Goal: Transaction & Acquisition: Purchase product/service

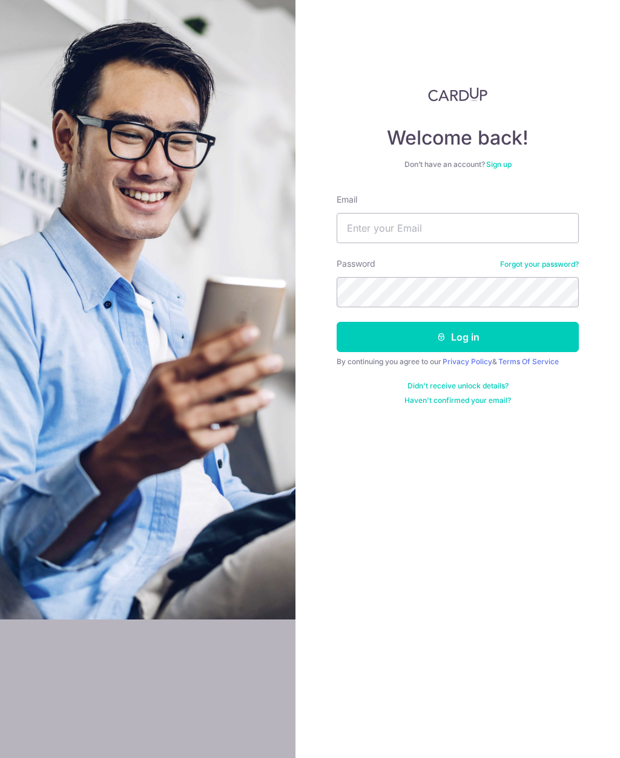
click at [507, 237] on input "Email" at bounding box center [457, 228] width 242 height 30
type input "pembrokey@gmail.com"
click at [457, 337] on button "Log in" at bounding box center [457, 337] width 242 height 30
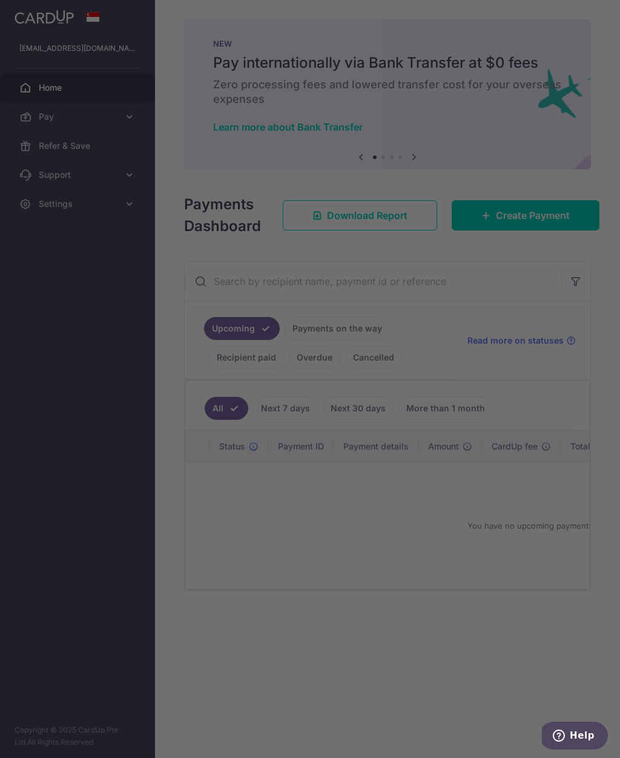
click at [464, 264] on div at bounding box center [313, 383] width 626 height 766
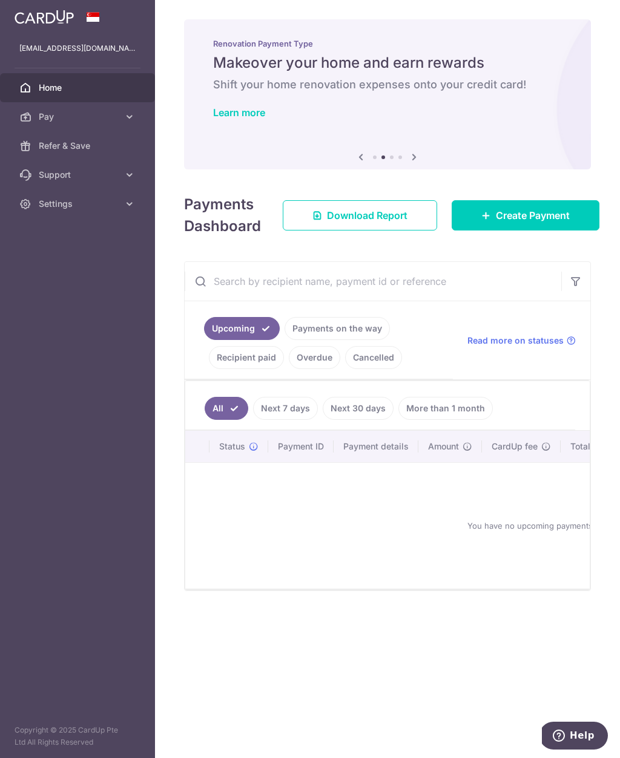
click at [136, 121] on link "Pay" at bounding box center [77, 116] width 155 height 29
click at [75, 157] on link "Payments" at bounding box center [77, 145] width 155 height 29
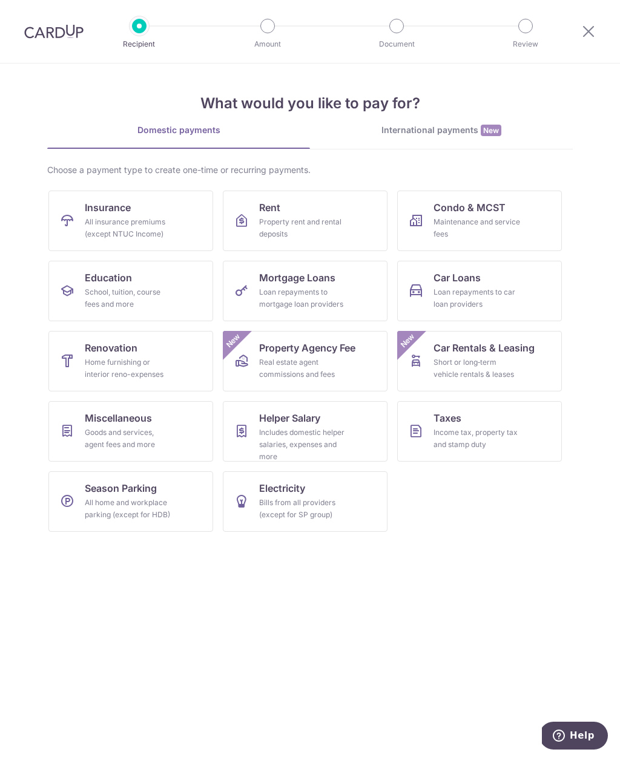
click at [157, 356] on link "Renovation Home furnishing or interior reno-expenses" at bounding box center [130, 361] width 165 height 61
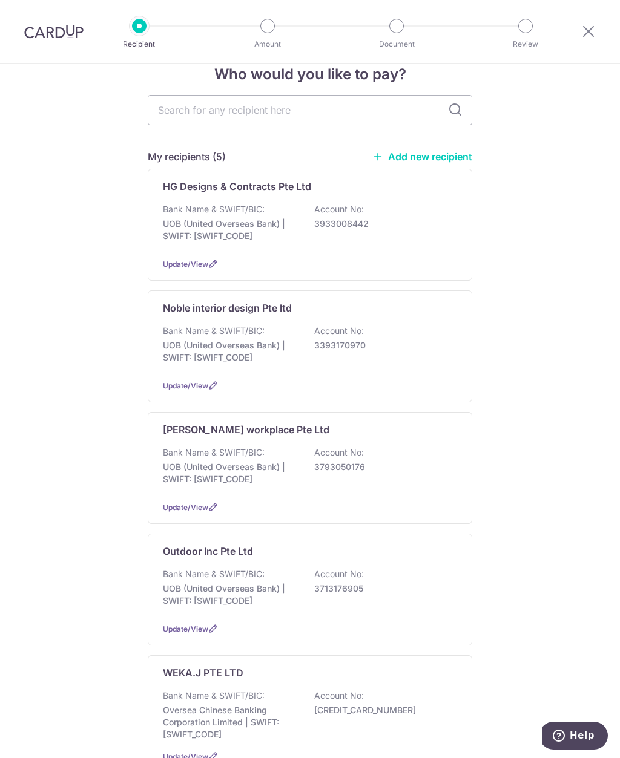
scroll to position [24, 0]
click at [441, 162] on link "Add new recipient" at bounding box center [422, 157] width 100 height 12
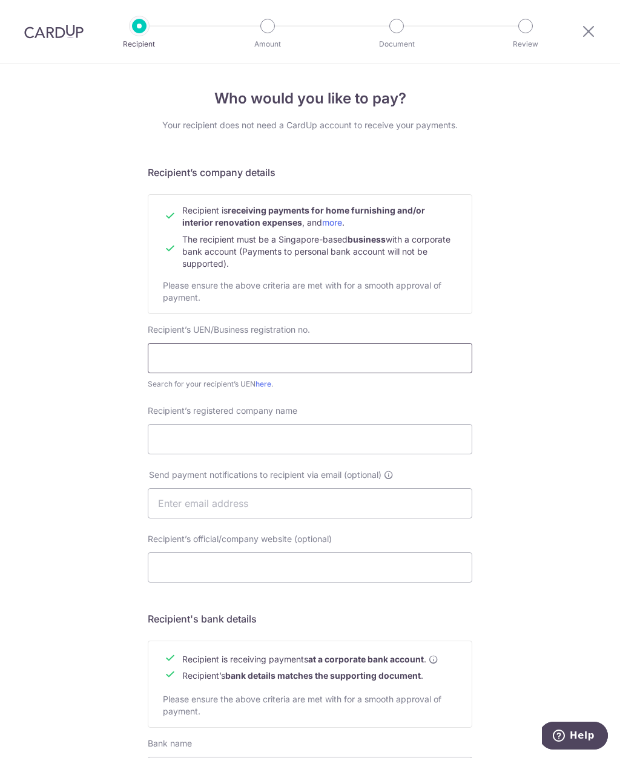
click at [357, 362] on input "text" at bounding box center [310, 358] width 324 height 30
click at [392, 355] on input "text" at bounding box center [310, 358] width 324 height 30
type input "48179700M"
click at [387, 452] on input "Recipient’s registered company name" at bounding box center [310, 439] width 324 height 30
type input "G"
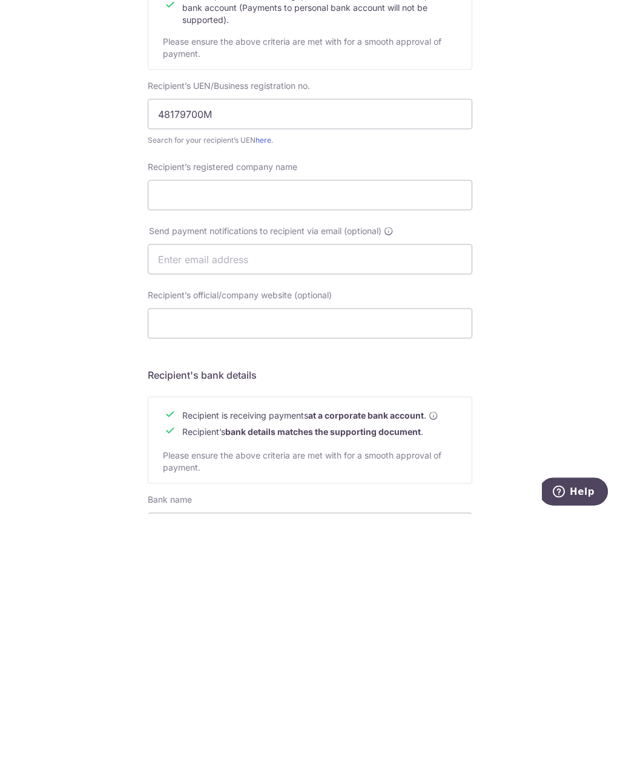
scroll to position [41, 0]
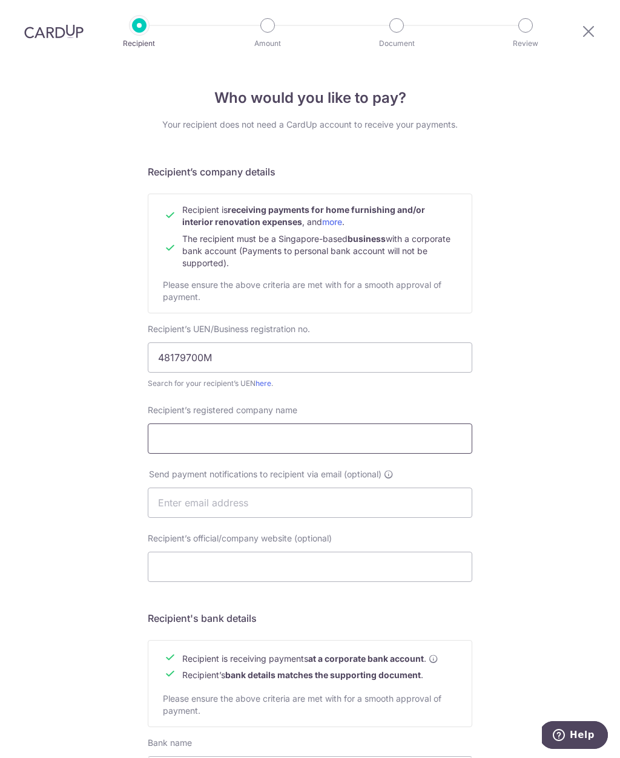
click at [272, 424] on input "Recipient’s registered company name" at bounding box center [310, 439] width 324 height 30
type input "E"
type input "g"
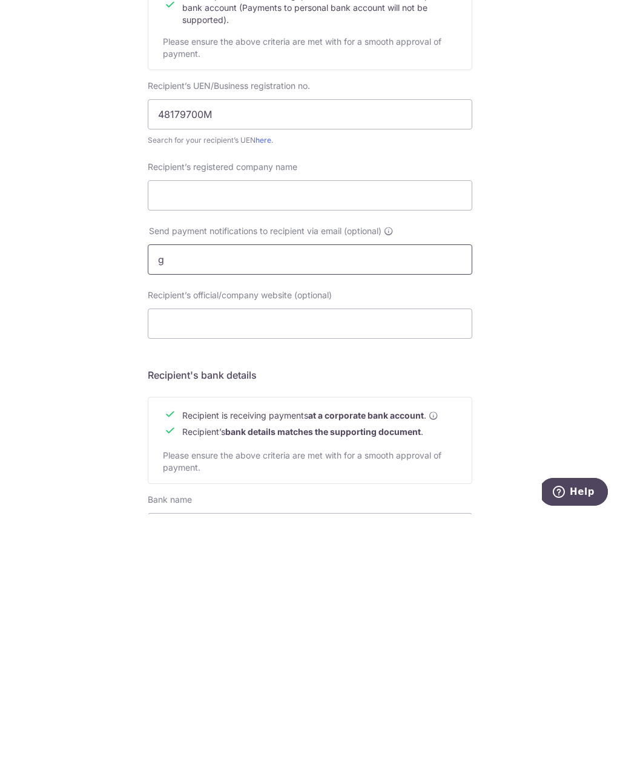
click at [229, 488] on input "g" at bounding box center [310, 503] width 324 height 30
click at [372, 424] on input "Recipient’s registered company name" at bounding box center [310, 439] width 324 height 30
type input "Gebian Lye Associates"
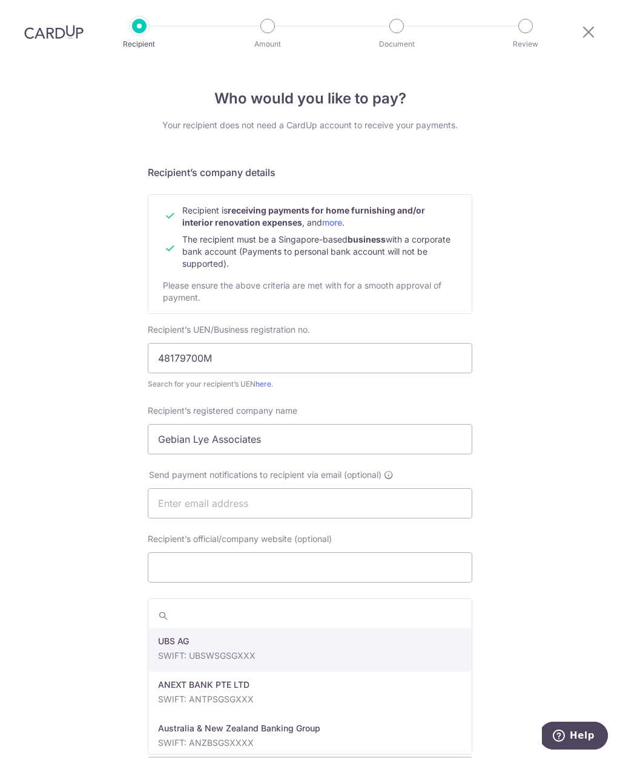
click at [334, 604] on input "search" at bounding box center [309, 616] width 323 height 24
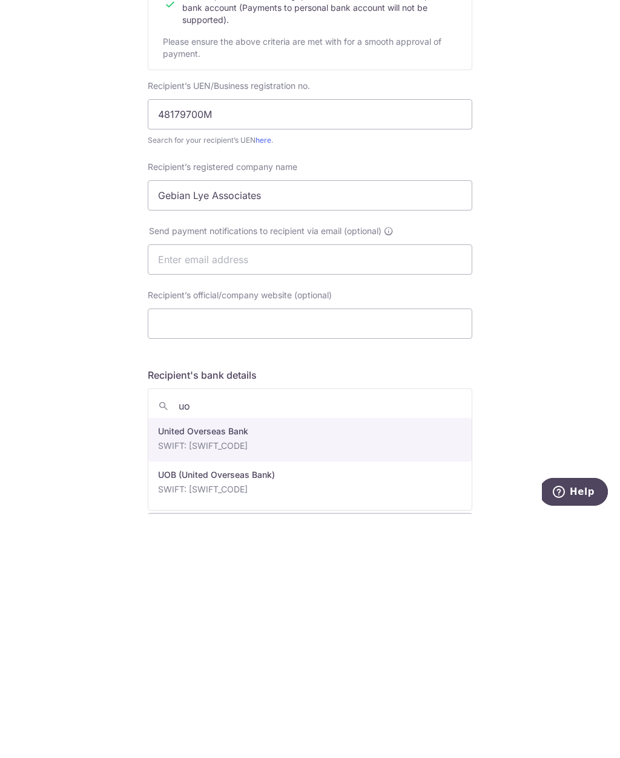
type input "uob"
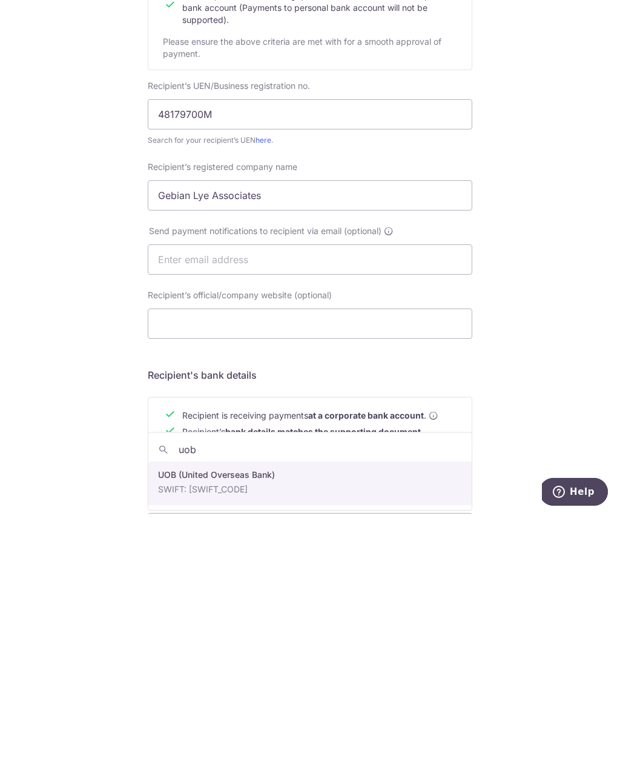
select select "18"
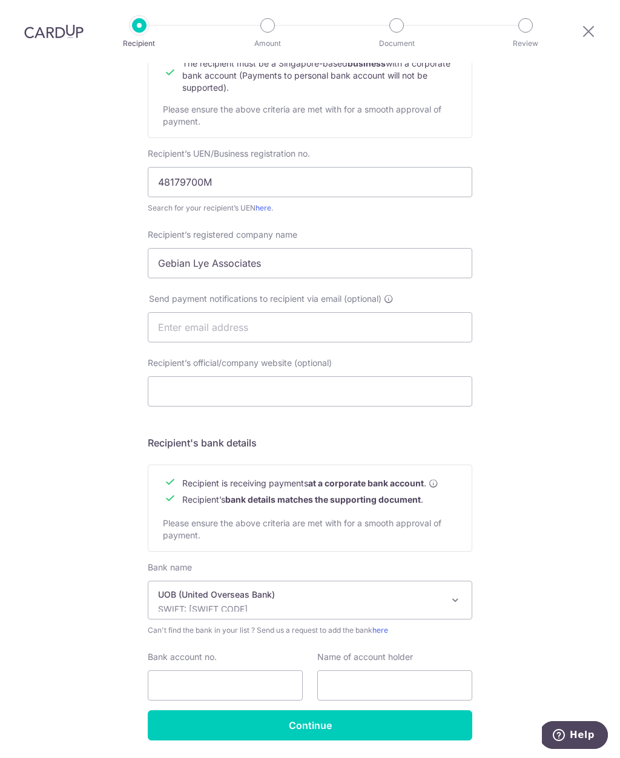
scroll to position [175, 0]
click at [247, 672] on input "Bank account no." at bounding box center [225, 687] width 155 height 30
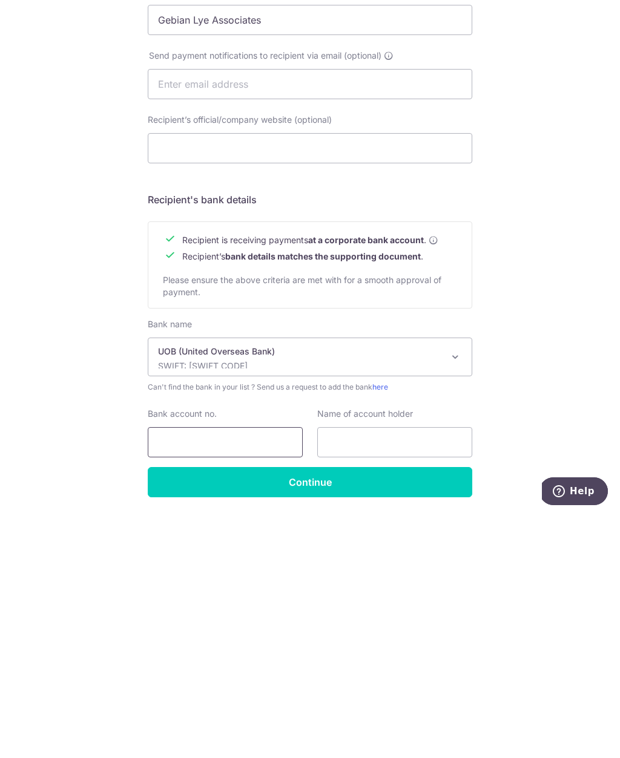
type input "3"
type input "2113065062"
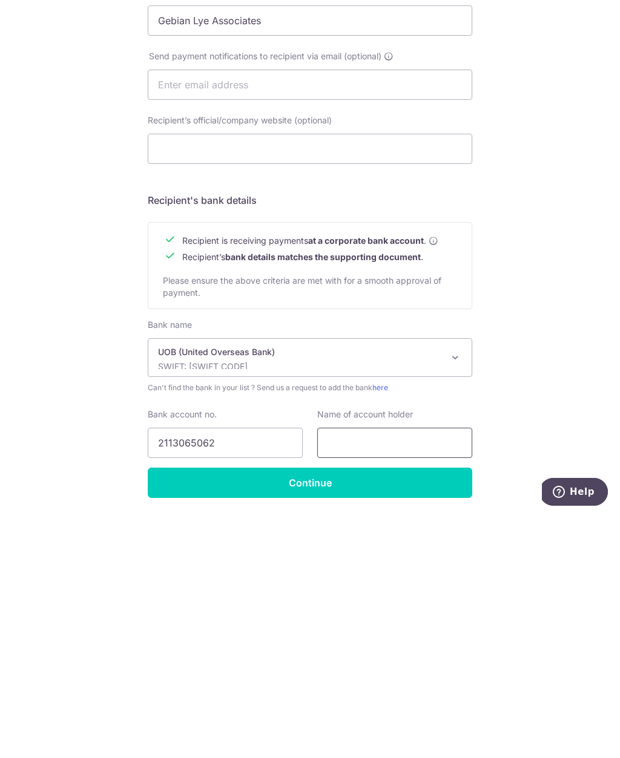
click at [403, 672] on input "text" at bounding box center [394, 687] width 155 height 30
type input "Gebian Lye"
click at [412, 712] on input "Continue" at bounding box center [310, 727] width 324 height 30
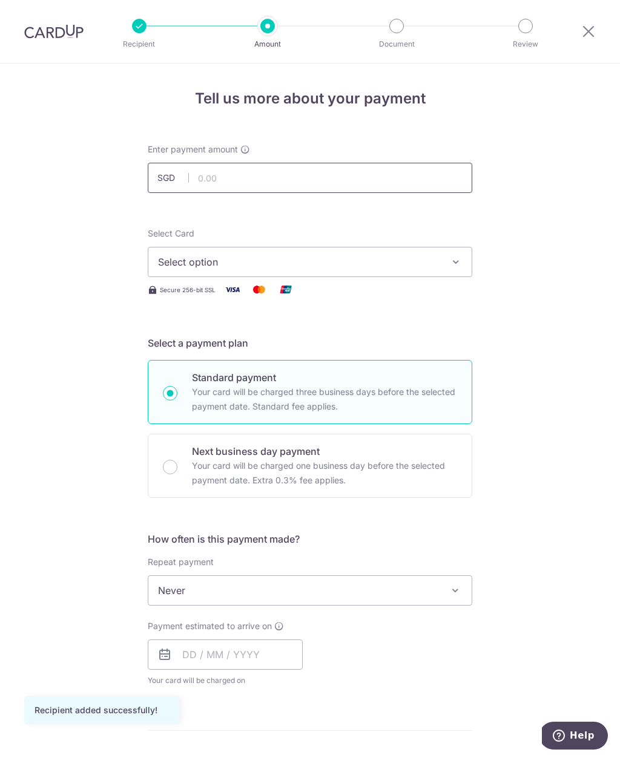
click at [318, 176] on input "text" at bounding box center [310, 178] width 324 height 30
click at [457, 257] on icon "button" at bounding box center [456, 262] width 12 height 12
type input "3,500.00"
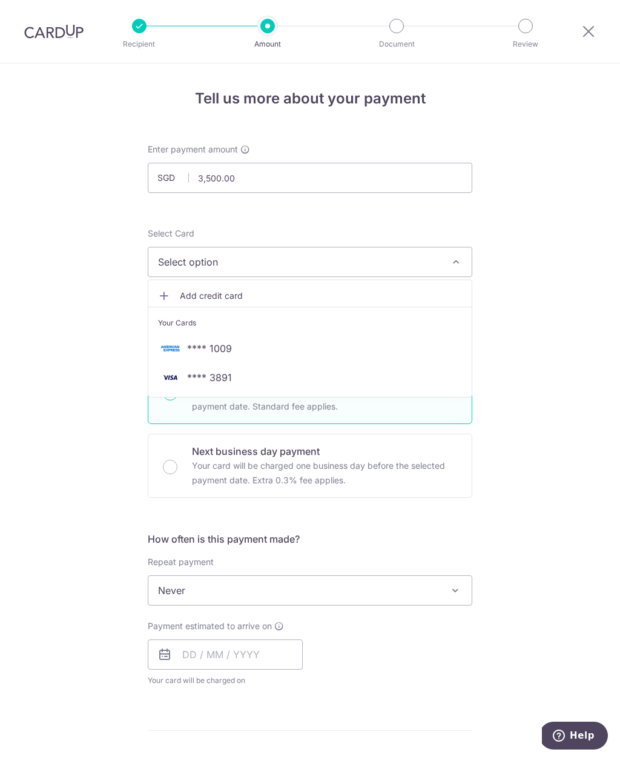
click at [330, 383] on span "**** 3891" at bounding box center [310, 377] width 304 height 15
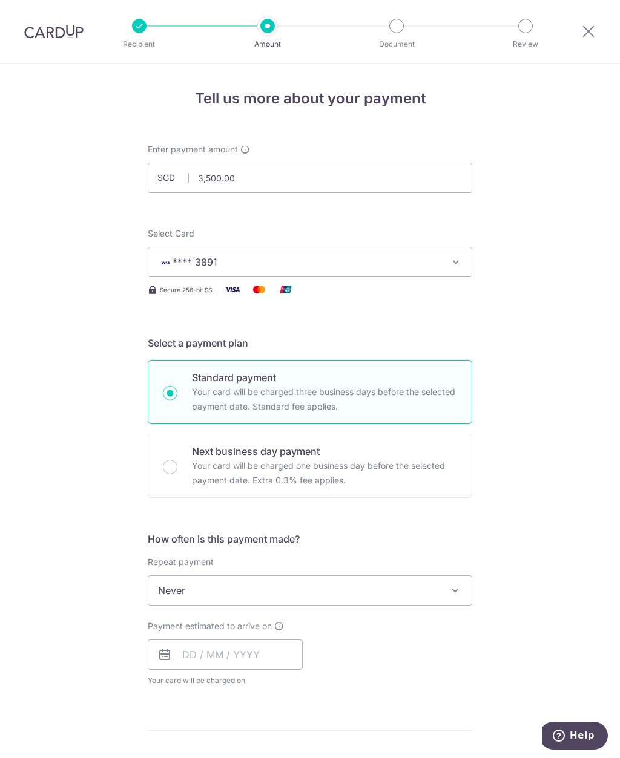
click at [457, 589] on span at bounding box center [455, 590] width 15 height 15
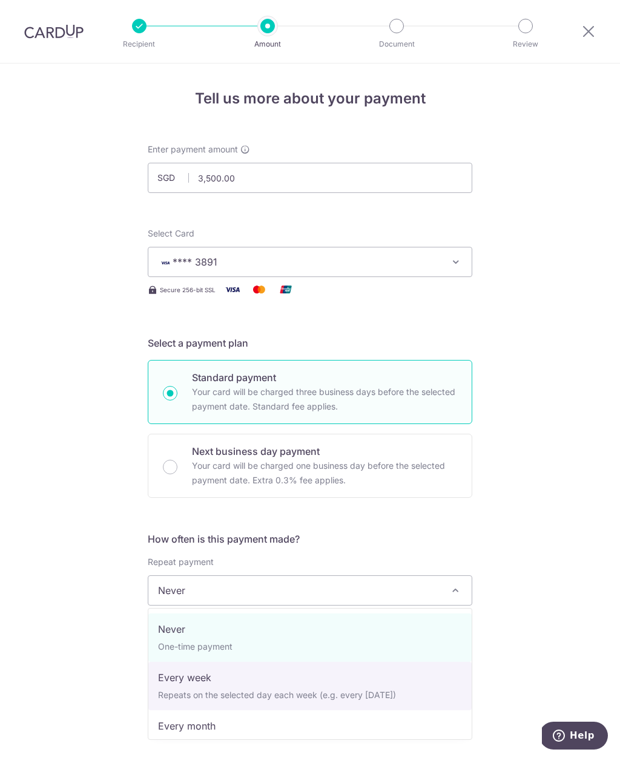
select select "2"
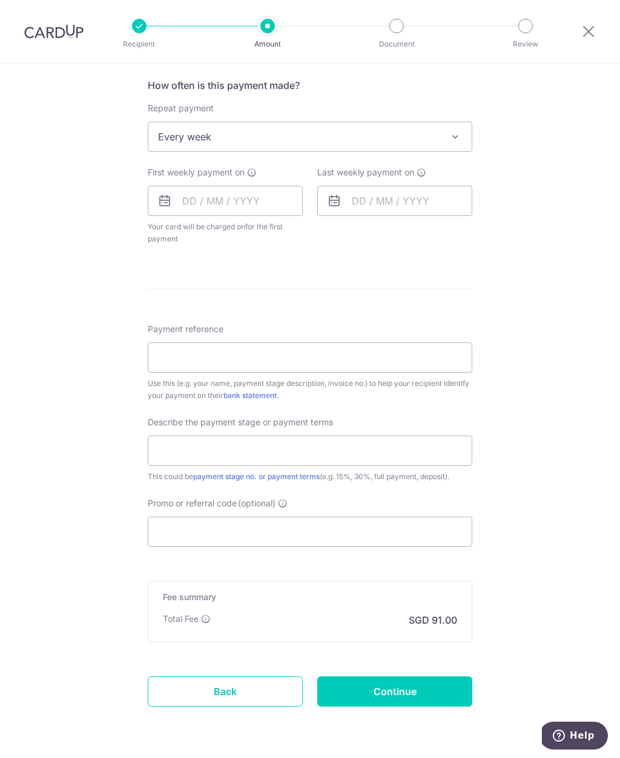
scroll to position [453, 0]
click at [243, 210] on input "text" at bounding box center [225, 202] width 155 height 30
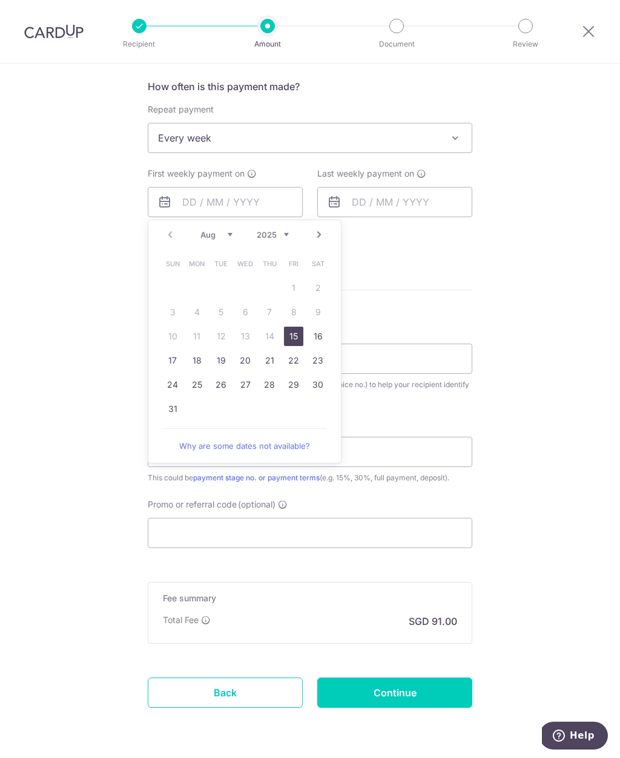
click at [292, 338] on link "15" at bounding box center [293, 336] width 19 height 19
type input "[DATE]"
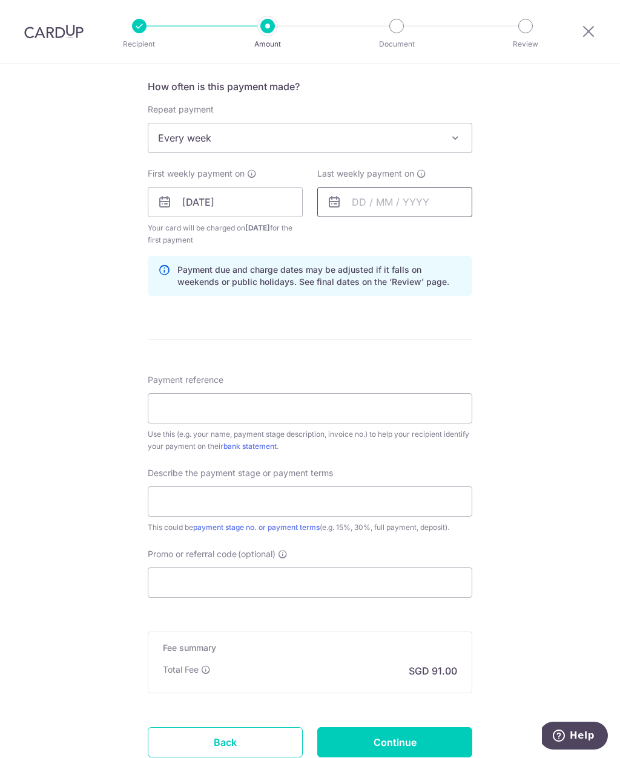
click at [421, 204] on input "text" at bounding box center [394, 202] width 155 height 30
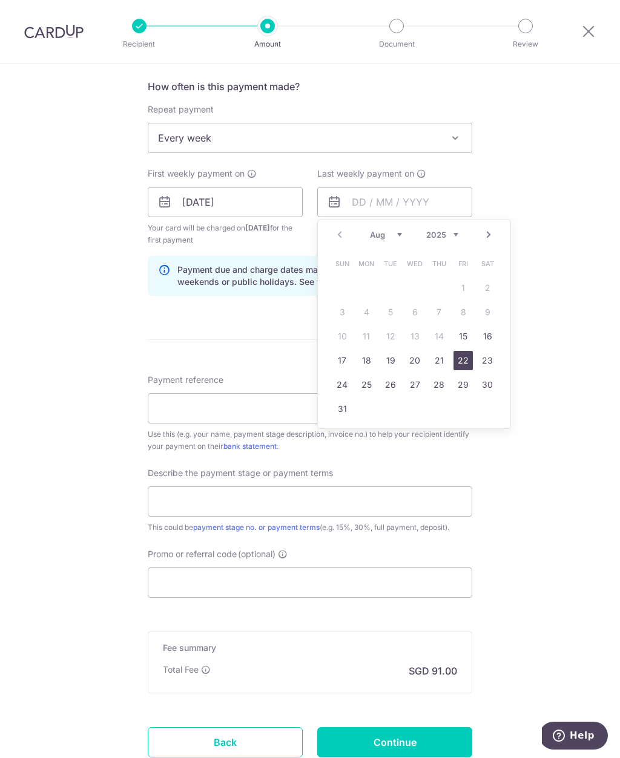
click at [460, 362] on link "22" at bounding box center [462, 360] width 19 height 19
type input "[DATE]"
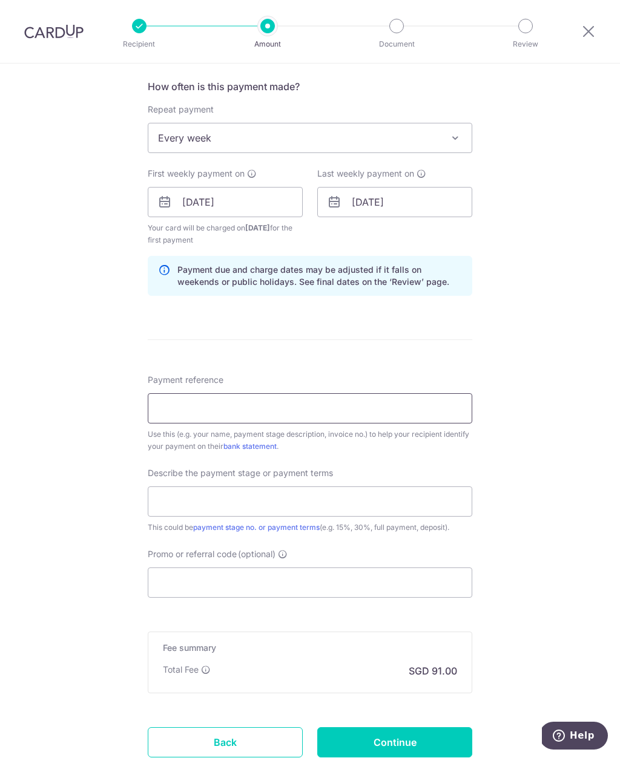
click at [338, 410] on input "Payment reference" at bounding box center [310, 408] width 324 height 30
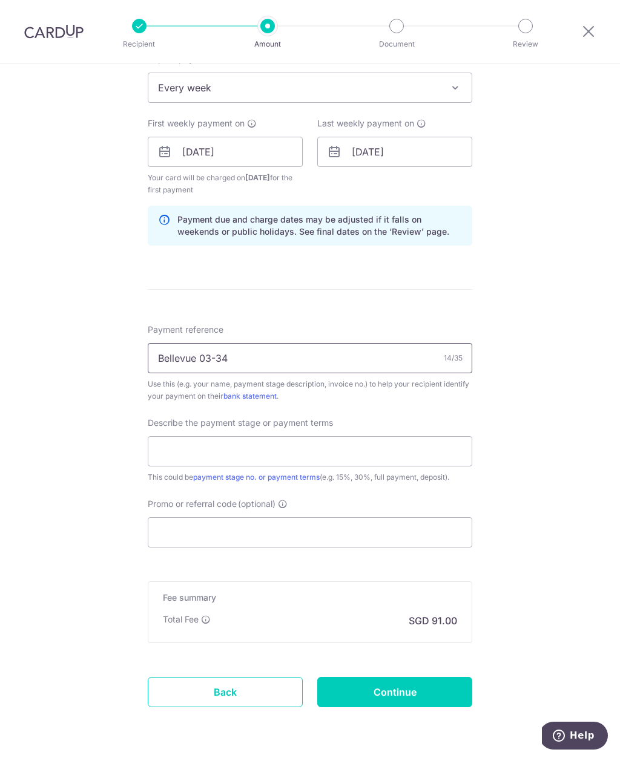
scroll to position [502, 0]
type input "Bellevue 03-34"
click at [402, 458] on input "text" at bounding box center [310, 452] width 324 height 30
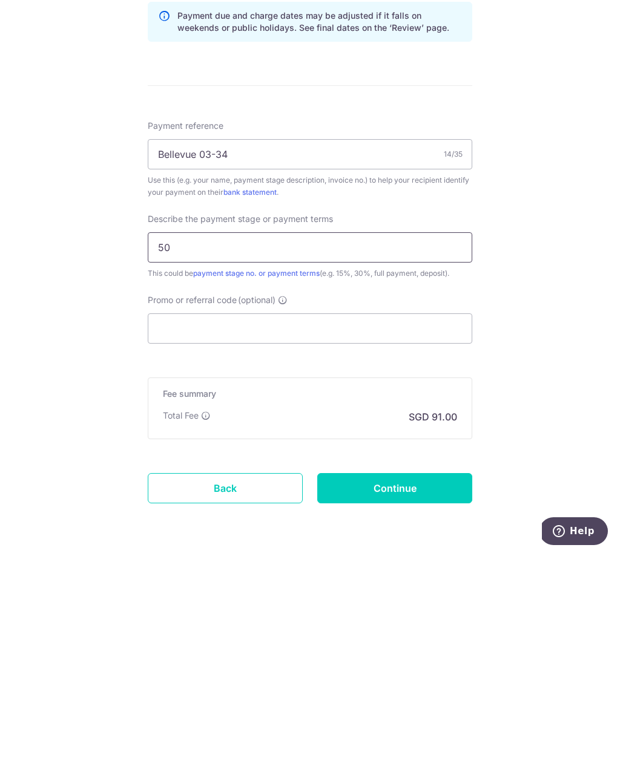
scroll to position [41, 0]
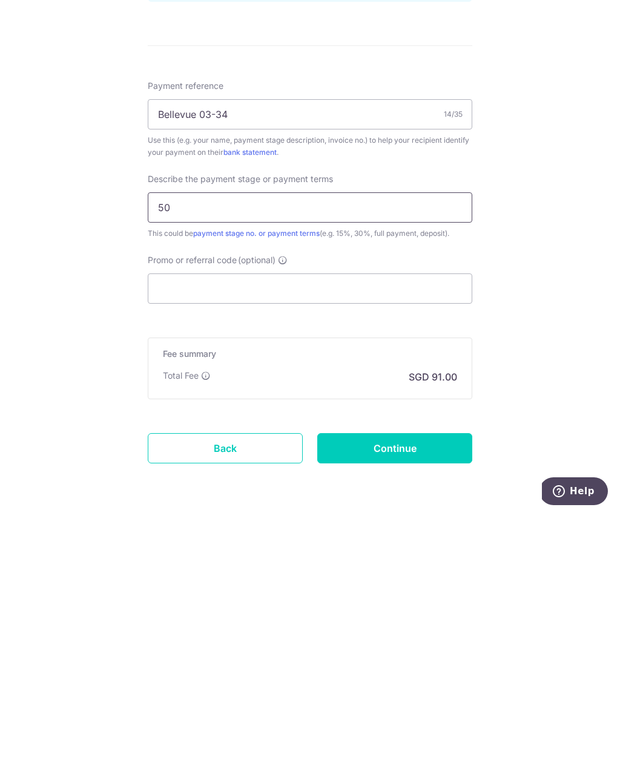
type input "50"
click at [336, 518] on input "Promo or referral code (optional)" at bounding box center [310, 533] width 324 height 30
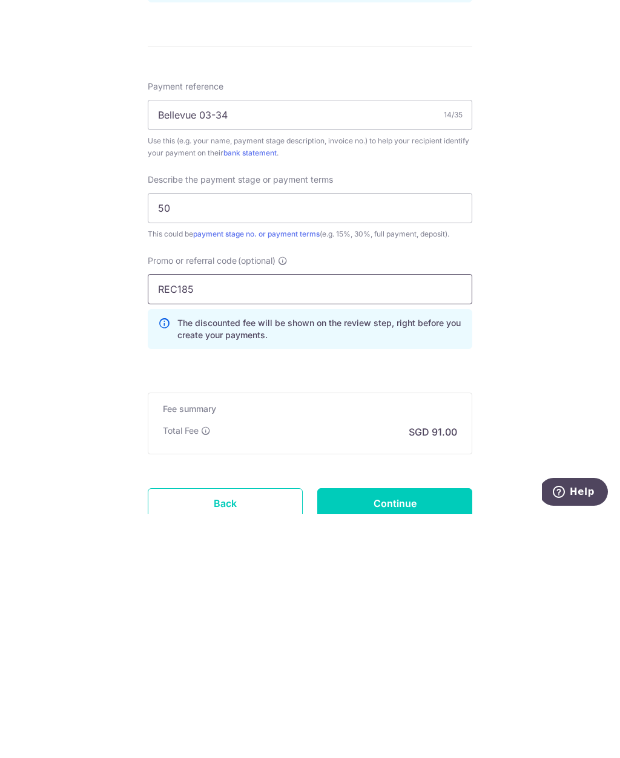
type input "REC185"
click at [435, 732] on input "Continue" at bounding box center [394, 747] width 155 height 30
type input "Create Schedule"
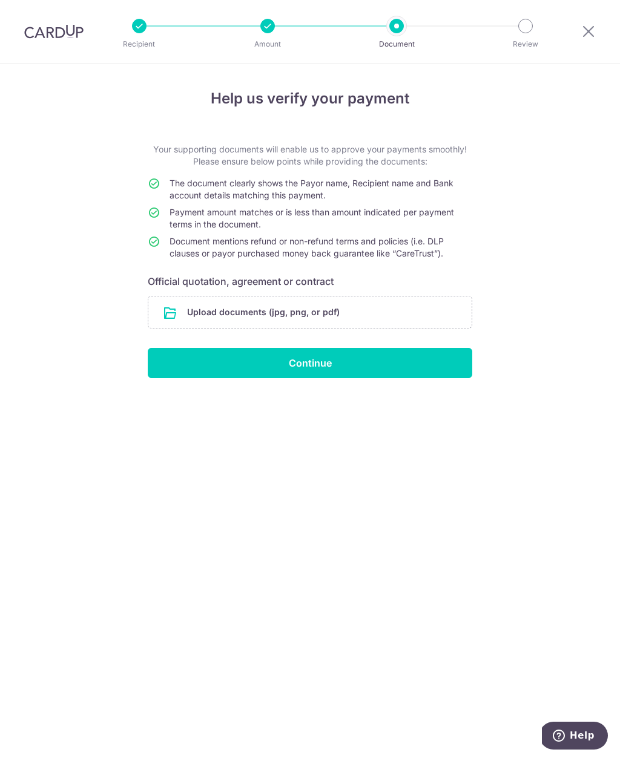
click at [378, 363] on input "Continue" at bounding box center [310, 363] width 324 height 30
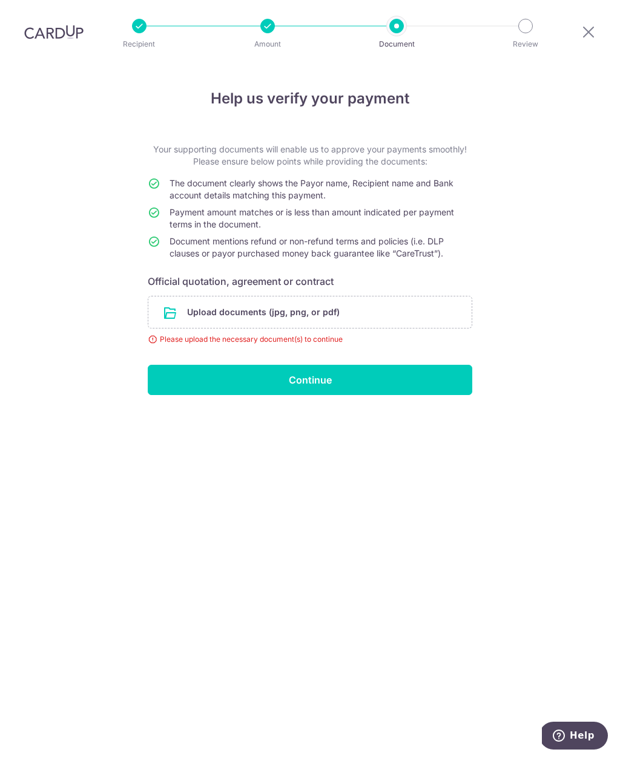
click at [329, 296] on input "file" at bounding box center [309, 311] width 323 height 31
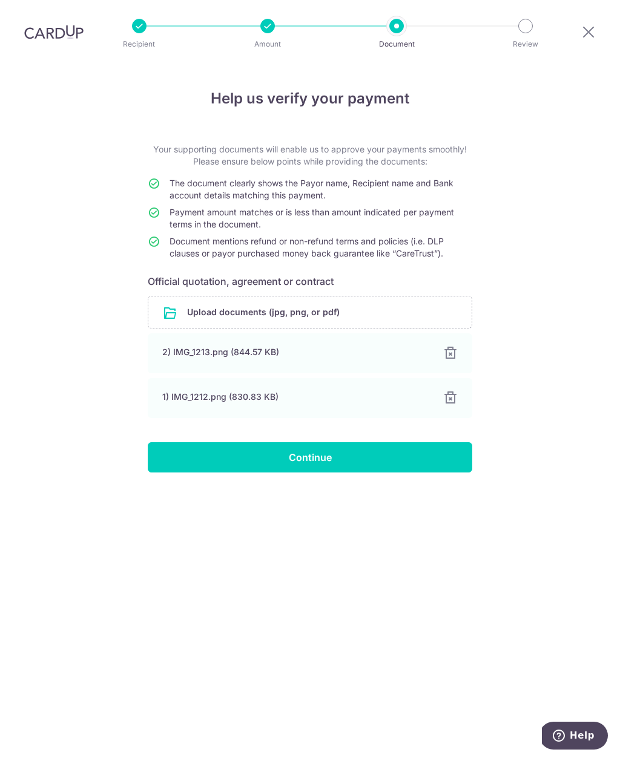
click at [375, 442] on input "Continue" at bounding box center [310, 457] width 324 height 30
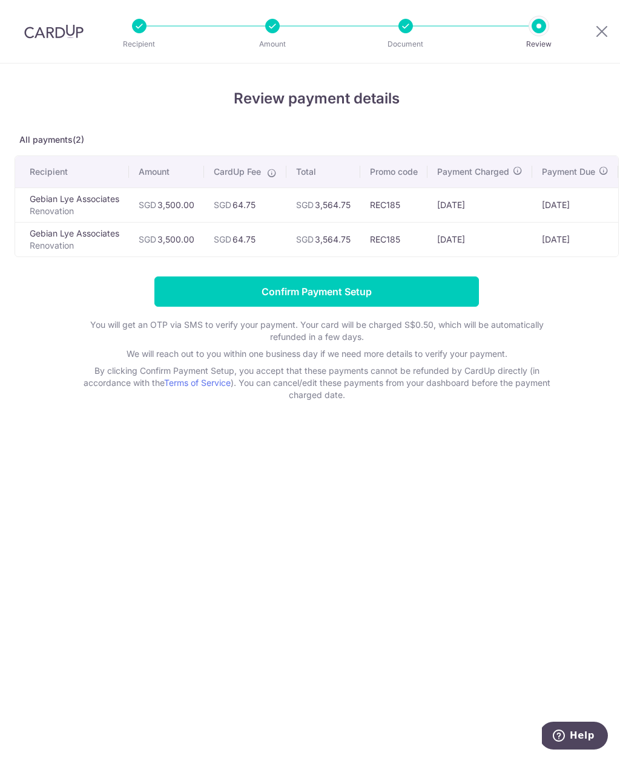
click at [426, 289] on input "Confirm Payment Setup" at bounding box center [316, 292] width 324 height 30
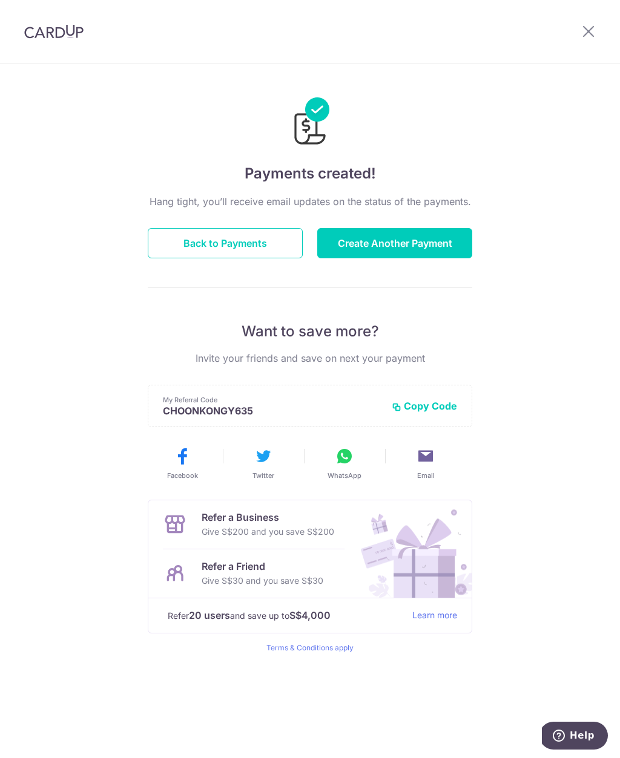
click at [252, 245] on button "Back to Payments" at bounding box center [225, 243] width 155 height 30
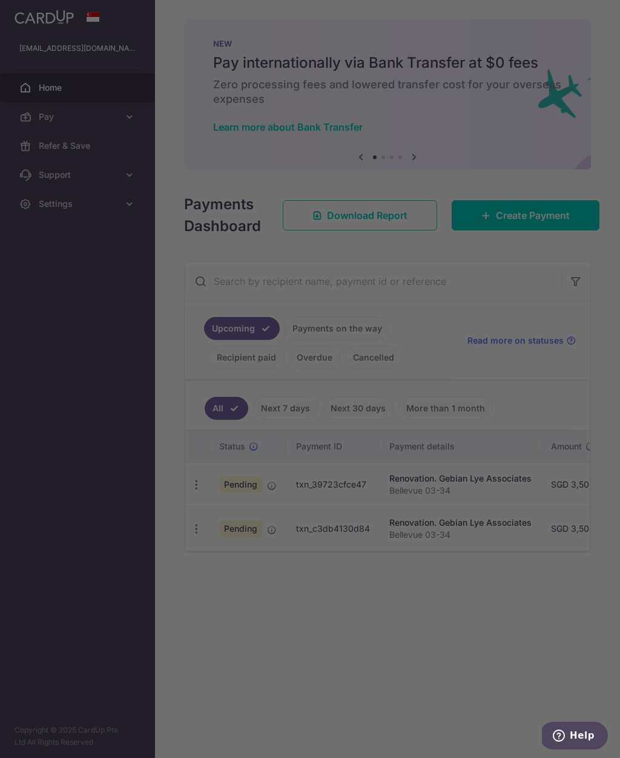
click at [461, 183] on div at bounding box center [313, 383] width 626 height 766
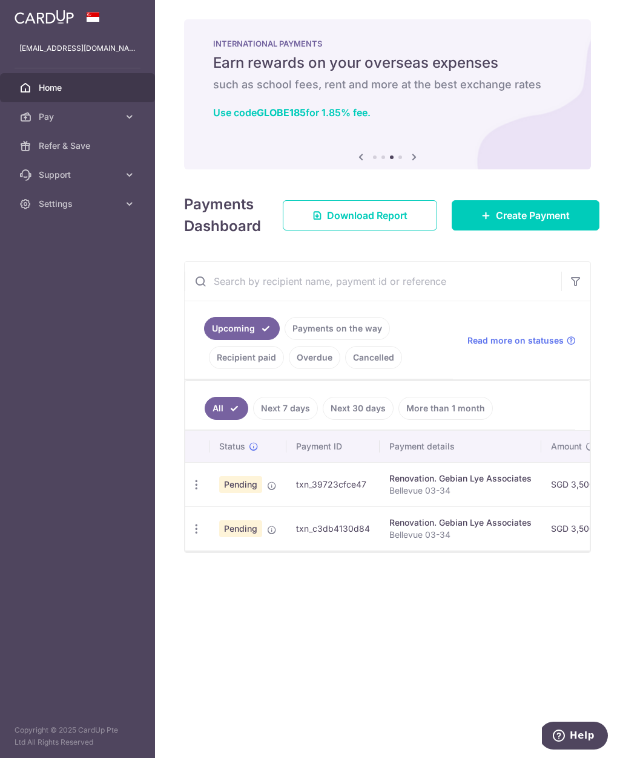
click at [122, 123] on link "Pay" at bounding box center [77, 116] width 155 height 29
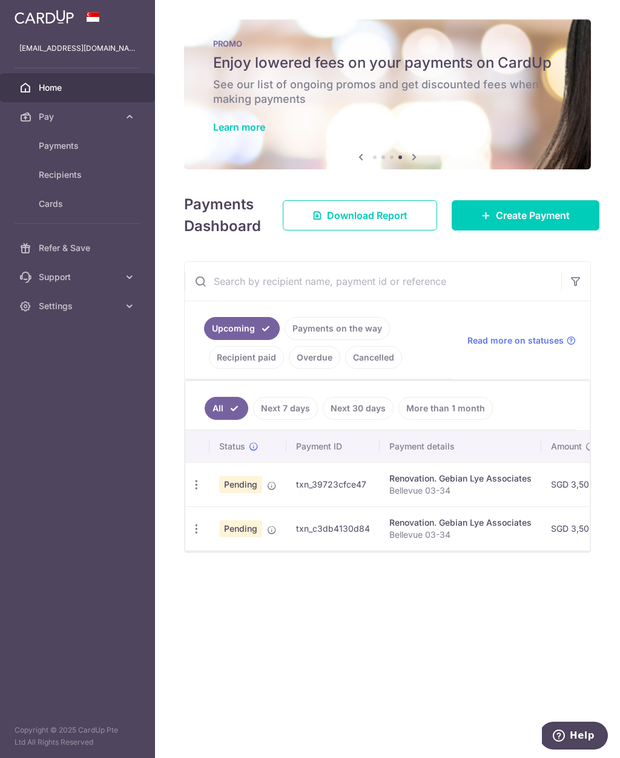
click at [61, 149] on span "Payments" at bounding box center [79, 146] width 80 height 12
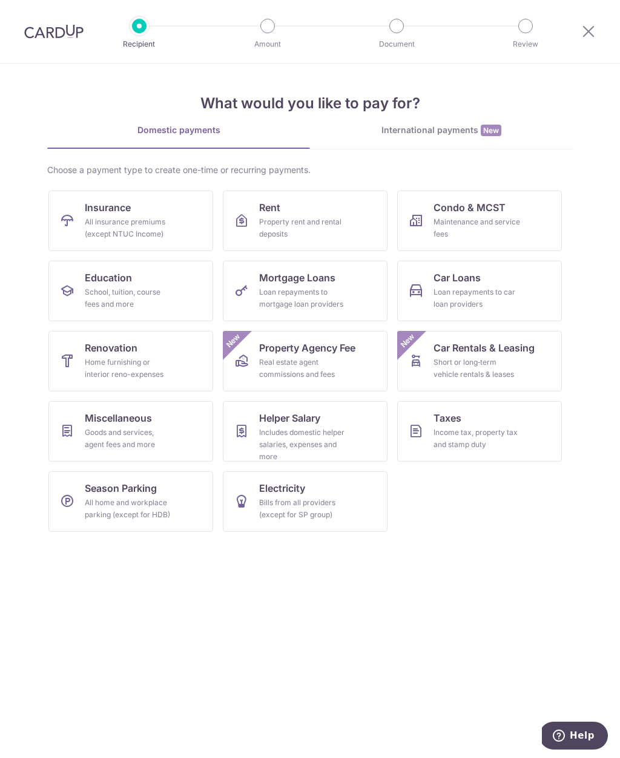
click at [583, 31] on icon at bounding box center [588, 31] width 15 height 15
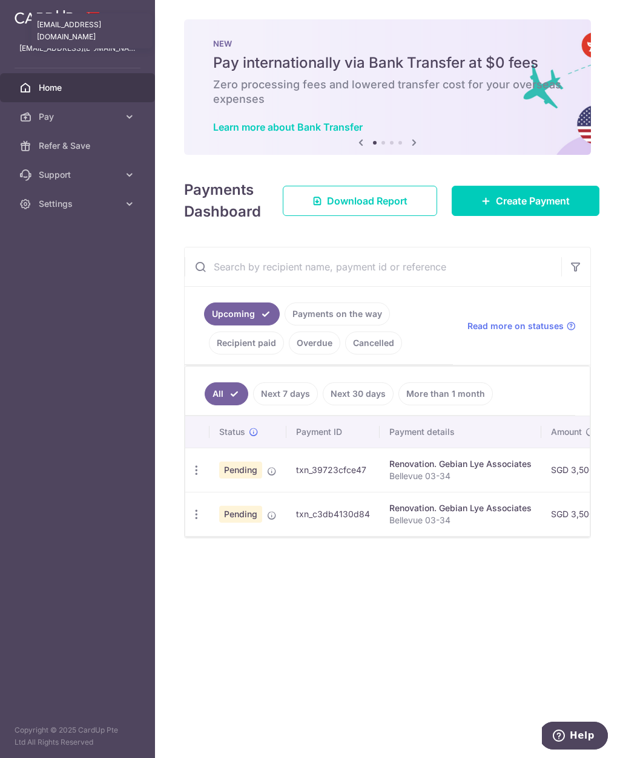
click at [81, 53] on p "[EMAIL_ADDRESS][DOMAIN_NAME]" at bounding box center [77, 48] width 116 height 12
click at [107, 29] on div at bounding box center [77, 17] width 155 height 34
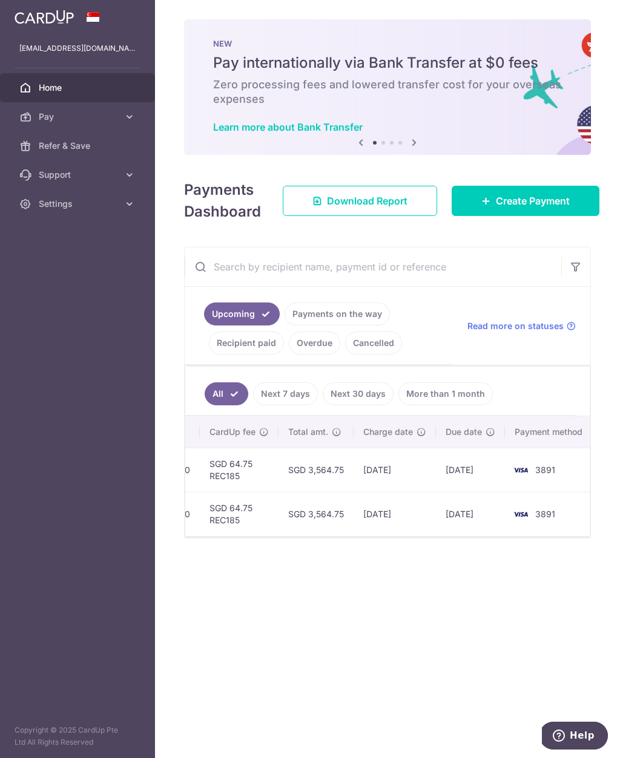
scroll to position [0, 416]
